Goal: Navigation & Orientation: Go to known website

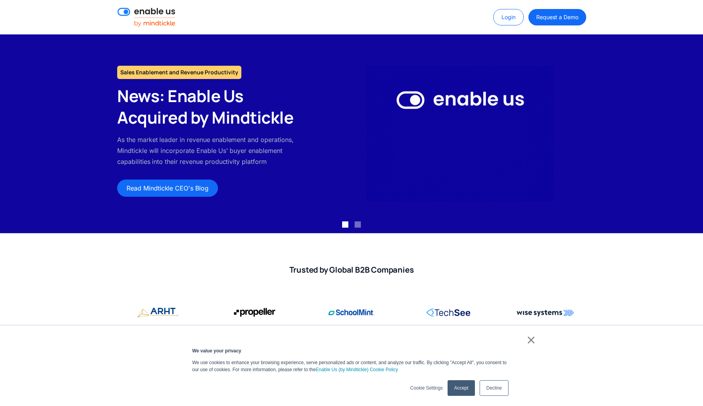
click at [322, 174] on div "1 of 2" at bounding box center [452, 134] width 283 height 136
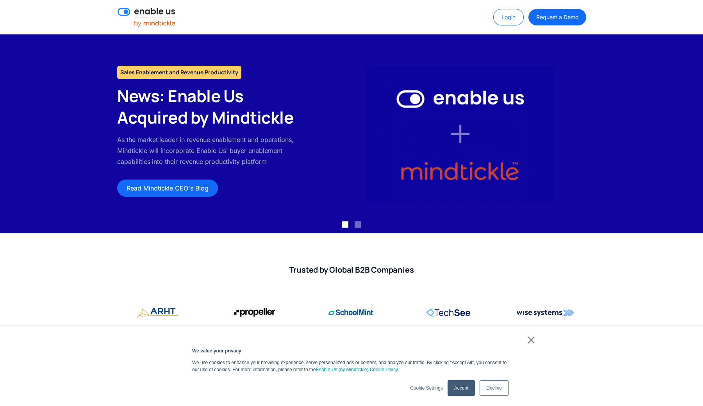
click at [536, 343] on link "×" at bounding box center [531, 339] width 9 height 7
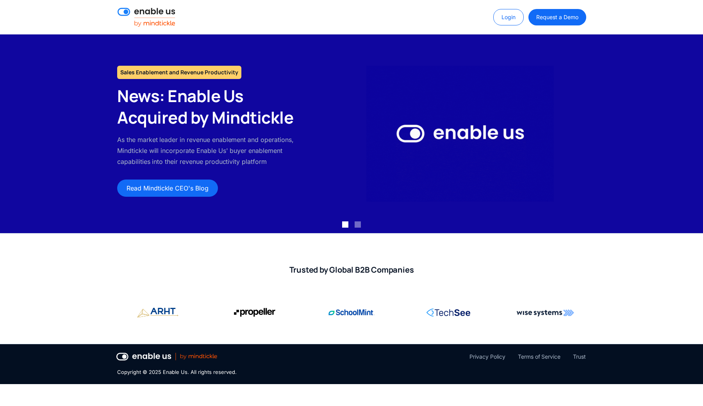
click at [156, 12] on img at bounding box center [147, 17] width 58 height 19
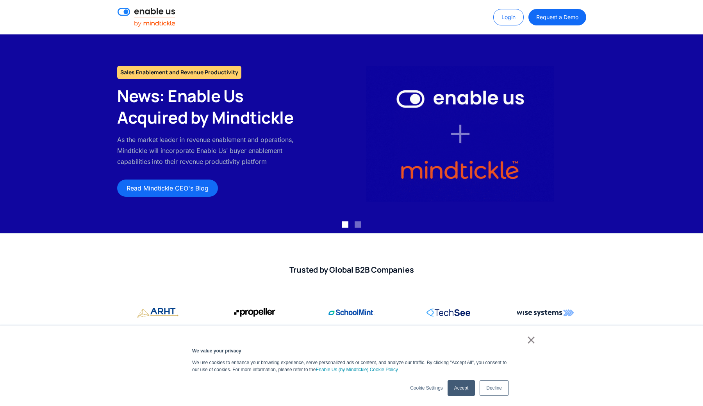
click at [158, 23] on img at bounding box center [147, 17] width 58 height 19
